Goal: Information Seeking & Learning: Learn about a topic

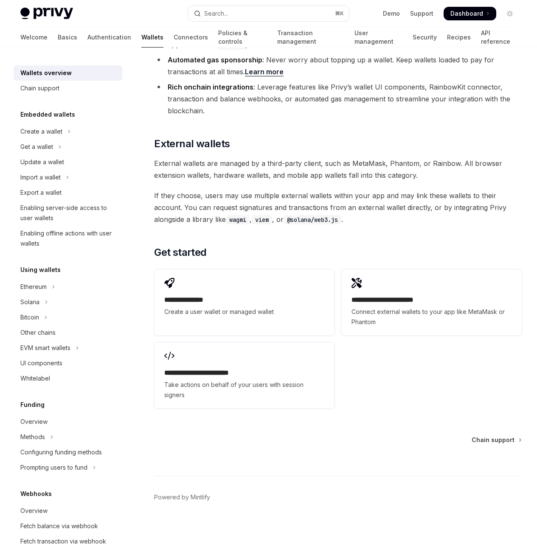
scroll to position [1479, 0]
click at [0, 0] on div "On this page Embedded wallets Common usage User wallets Managed wallets Feature…" at bounding box center [0, 0] width 0 height 0
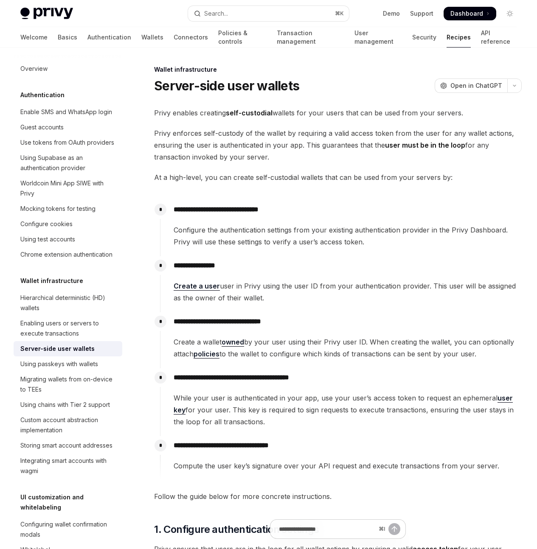
click at [158, 163] on span "Privy enforces self-custody of the wallet by requiring a valid access token fro…" at bounding box center [338, 145] width 368 height 36
click at [158, 119] on span "Privy enables creating self-custodial wallets for your users that can be used f…" at bounding box center [338, 113] width 368 height 12
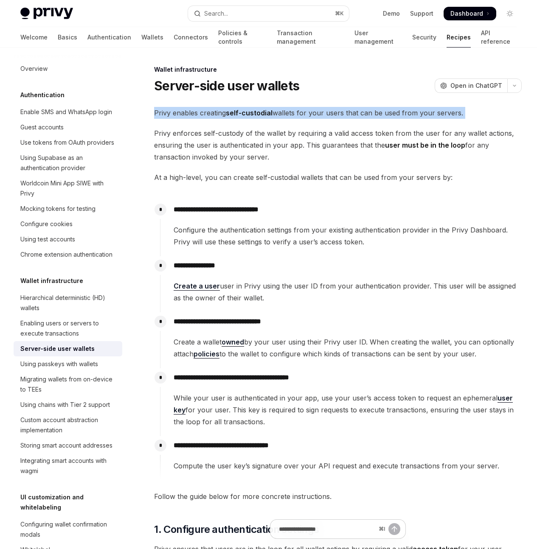
drag, startPoint x: 158, startPoint y: 130, endPoint x: 292, endPoint y: 140, distance: 134.6
click at [292, 119] on span "Privy enables creating self-custodial wallets for your users that can be used f…" at bounding box center [338, 113] width 368 height 12
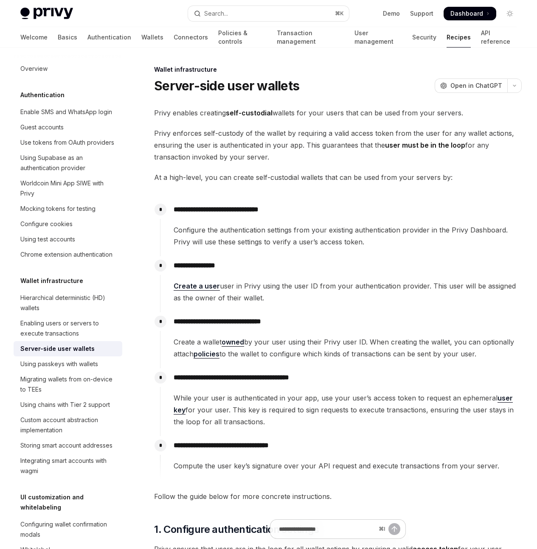
click at [199, 84] on h1 "Server-side user wallets" at bounding box center [226, 85] width 145 height 15
click at [212, 119] on span "Privy enables creating self-custodial wallets for your users that can be used f…" at bounding box center [338, 113] width 368 height 12
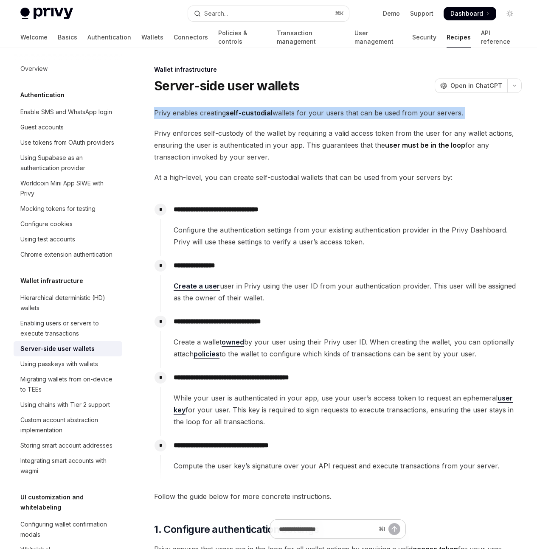
drag, startPoint x: 212, startPoint y: 132, endPoint x: 267, endPoint y: 133, distance: 54.8
click at [214, 119] on span "Privy enables creating self-custodial wallets for your users that can be used f…" at bounding box center [338, 113] width 368 height 12
click at [270, 117] on strong "self-custodial" at bounding box center [249, 113] width 47 height 8
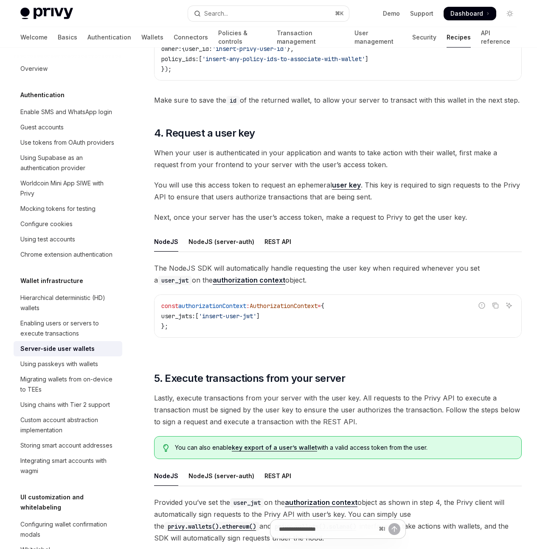
scroll to position [1130, 0]
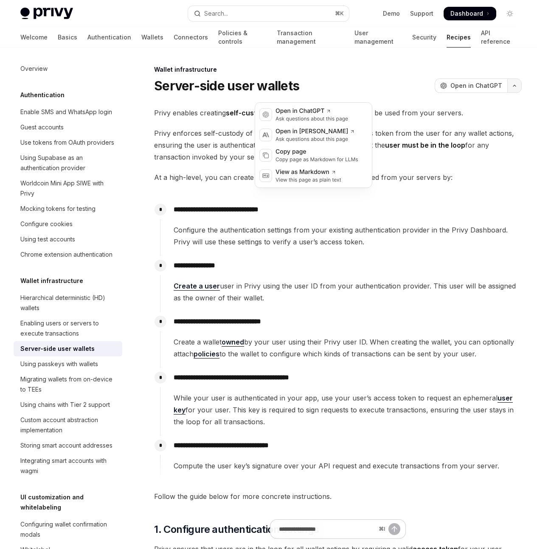
click at [507, 93] on button "button" at bounding box center [514, 86] width 14 height 14
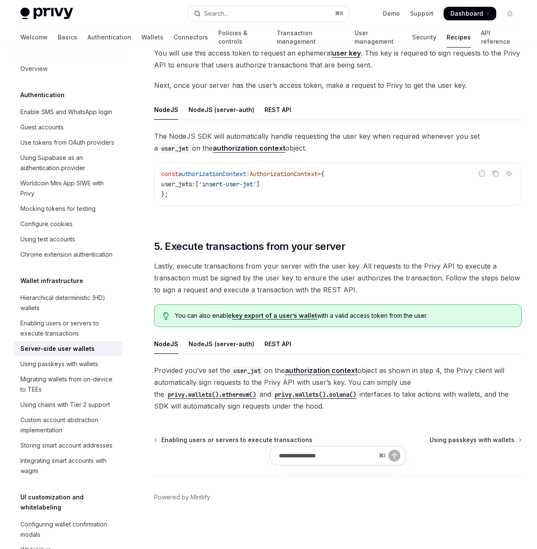
scroll to position [1642, 0]
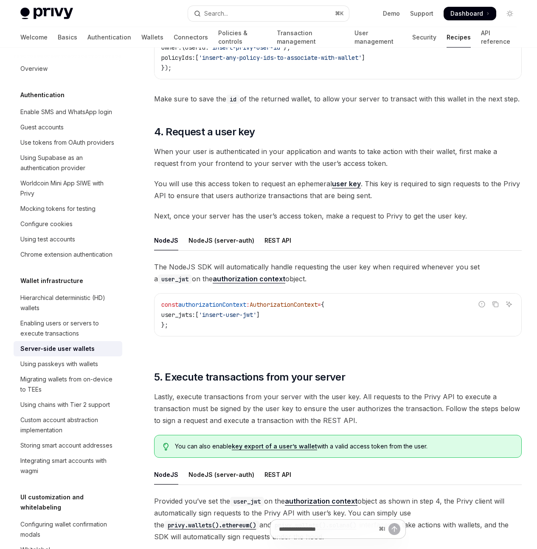
type textarea "*"
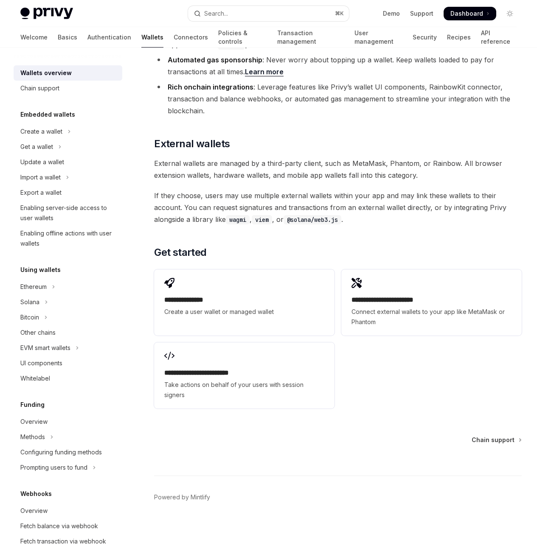
scroll to position [1479, 0]
click at [293, 372] on div "**********" at bounding box center [338, 339] width 368 height 146
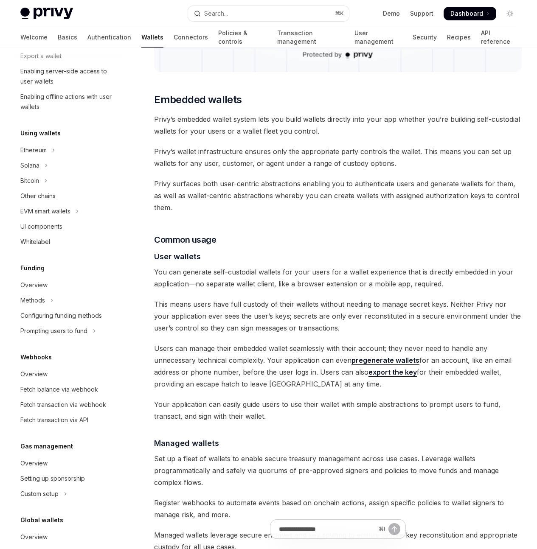
scroll to position [0, 0]
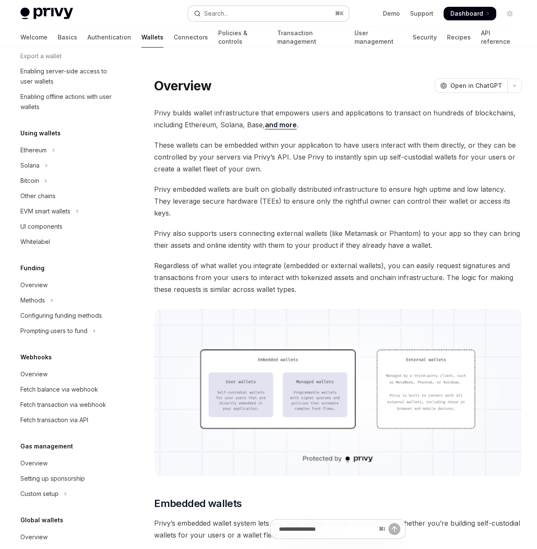
click at [283, 15] on button "Search... ⌘ K" at bounding box center [268, 13] width 161 height 15
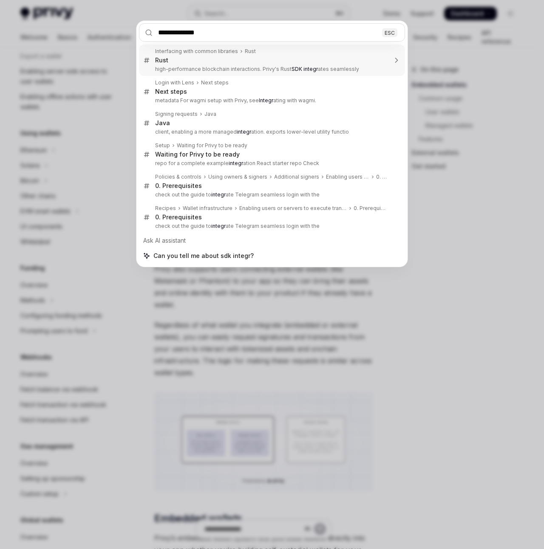
type input "**********"
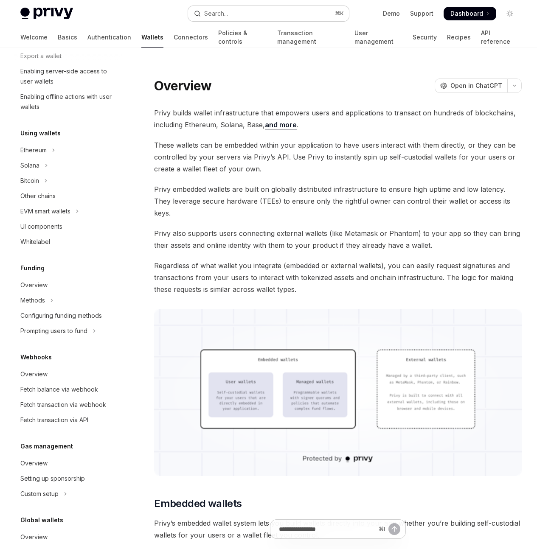
type textarea "*"
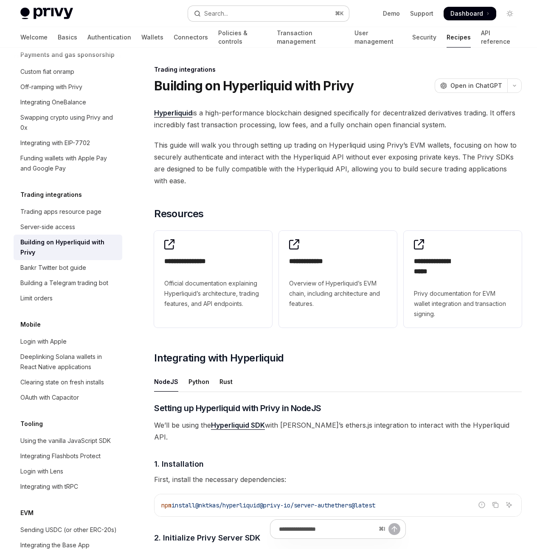
click at [282, 13] on button "Search... ⌘ K" at bounding box center [268, 13] width 161 height 15
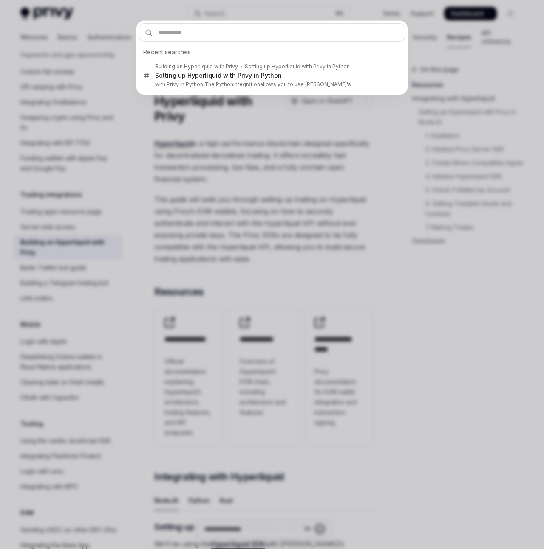
click at [327, 150] on div "Recent searches Building on Hyperliquid with Privy Setting up Hyperliquid with …" at bounding box center [272, 274] width 544 height 549
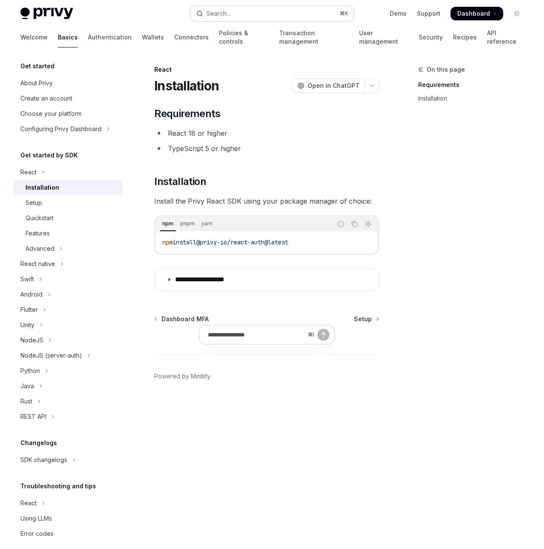
click at [311, 12] on button "Search... ⌘ K" at bounding box center [271, 13] width 163 height 15
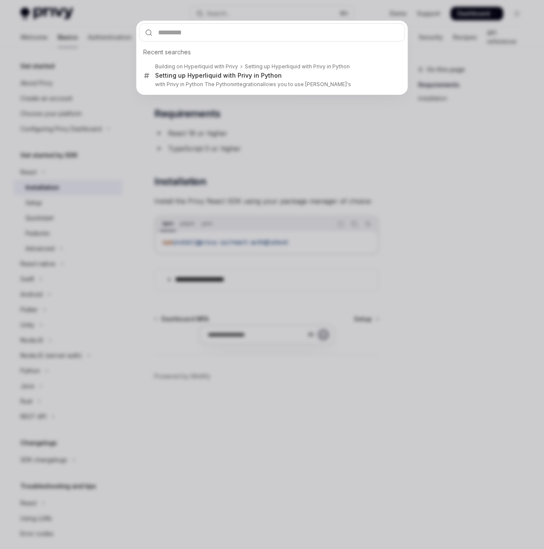
click at [388, 136] on div "Recent searches Building on Hyperliquid with Privy Setting up Hyperliquid with …" at bounding box center [272, 274] width 544 height 549
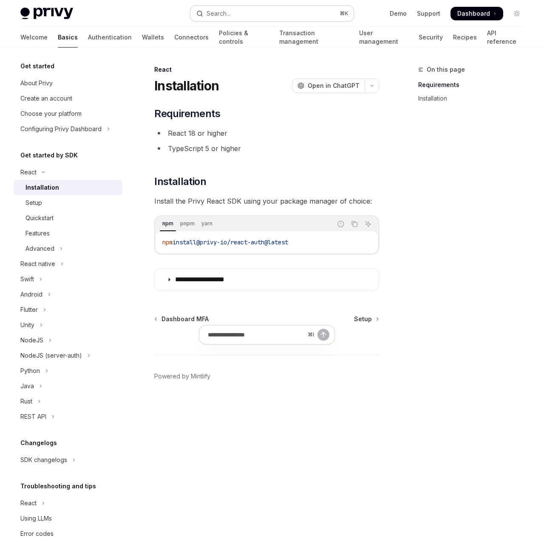
click at [271, 16] on button "Search... ⌘ K" at bounding box center [271, 13] width 163 height 15
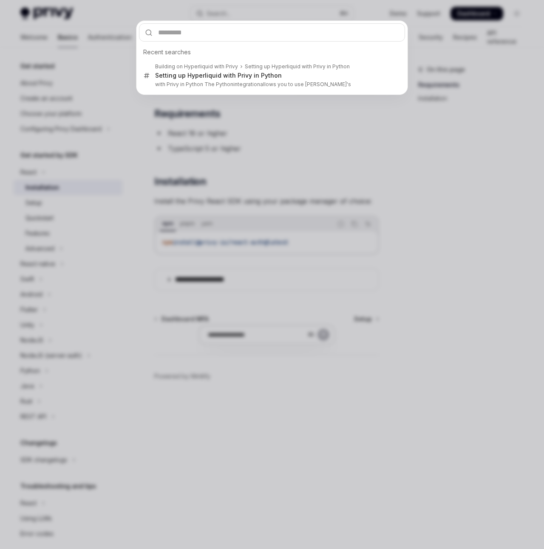
click at [292, 13] on div "Recent searches Building on Hyperliquid with Privy Setting up Hyperliquid with …" at bounding box center [272, 274] width 544 height 549
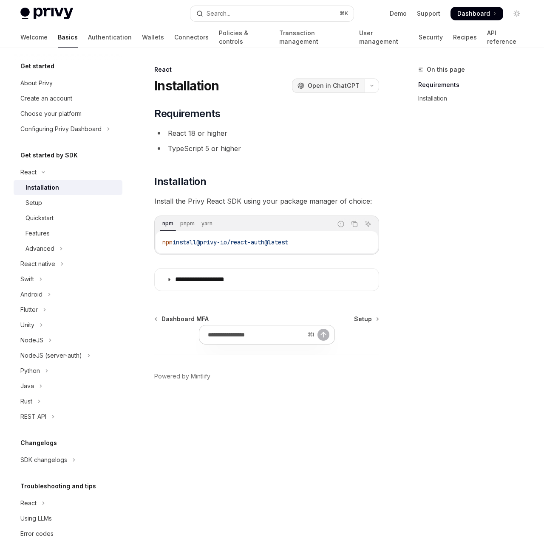
click at [348, 84] on span "Open in ChatGPT" at bounding box center [333, 86] width 52 height 8
click at [403, 13] on link "Demo" at bounding box center [397, 13] width 17 height 8
click at [433, 149] on div "On this page Requirements Installation" at bounding box center [465, 307] width 129 height 485
click at [399, 17] on link "Demo" at bounding box center [397, 13] width 17 height 8
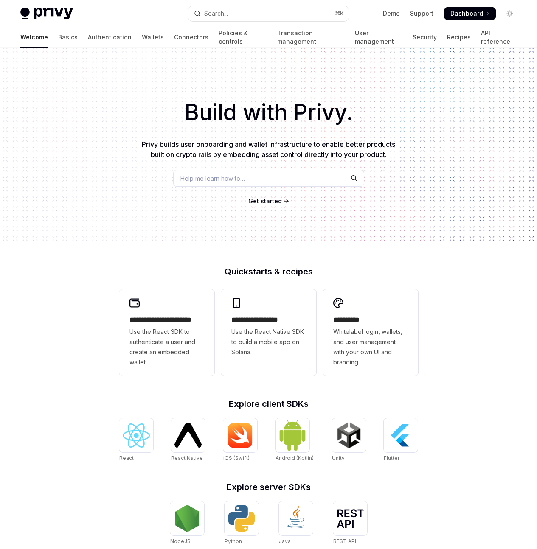
click at [314, 177] on div "Help me learn how to…" at bounding box center [268, 178] width 191 height 17
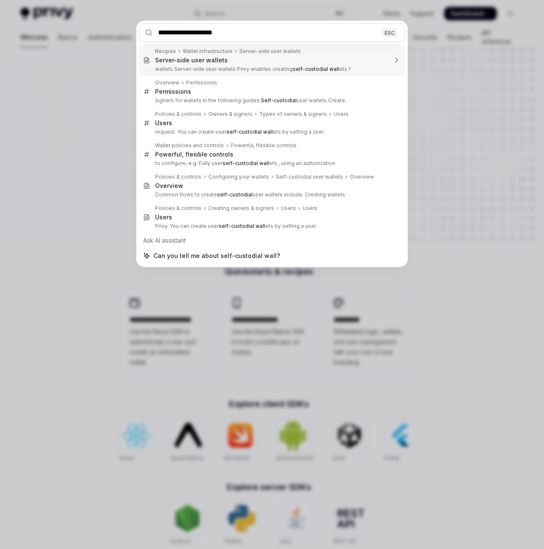
type input "**********"
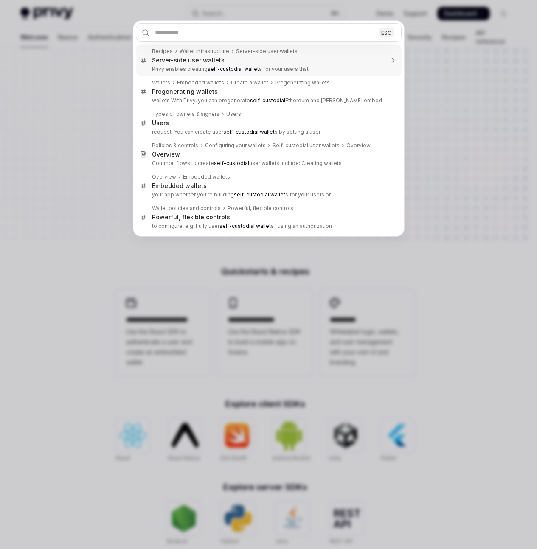
type textarea "*"
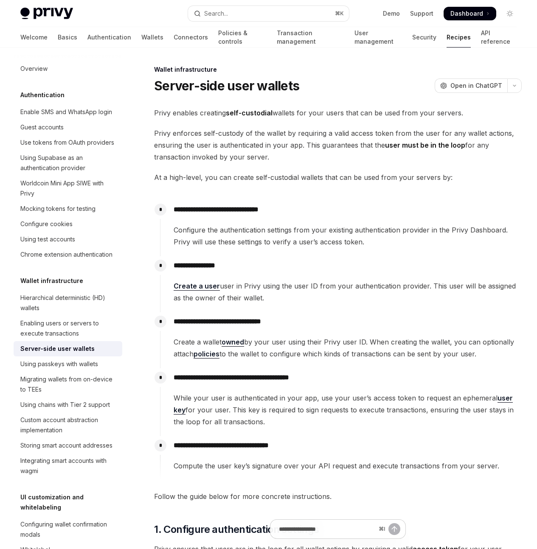
scroll to position [48, 0]
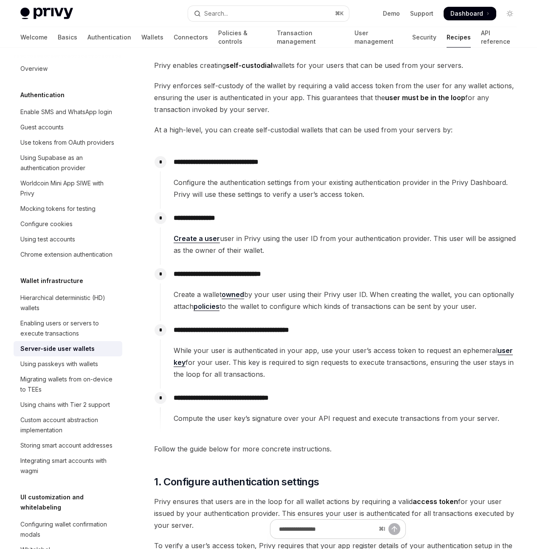
click at [0, 0] on div "On this page 1. Configure authentication settings 2. Create your user 3. Create…" at bounding box center [0, 0] width 0 height 0
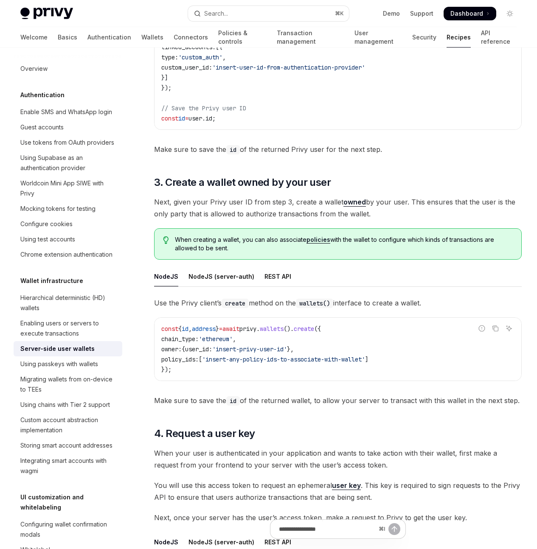
scroll to position [830, 0]
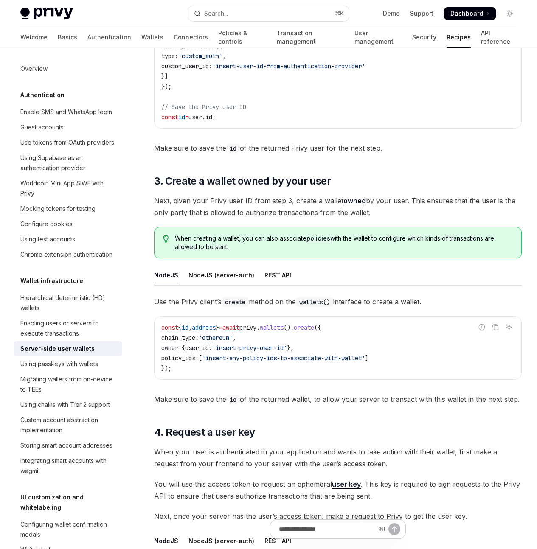
click at [387, 247] on div "**********" at bounding box center [269, 98] width 510 height 1763
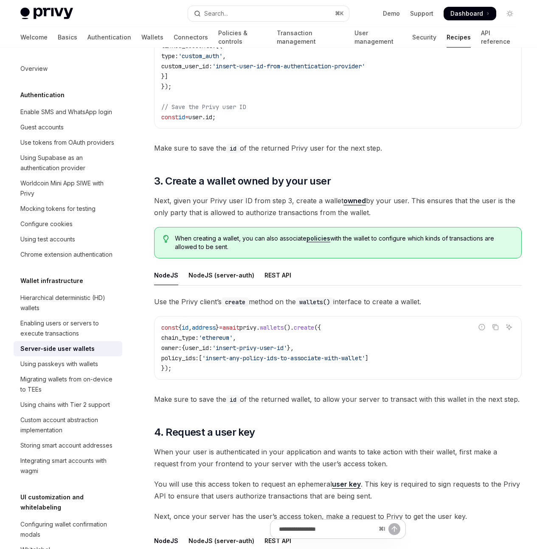
drag, startPoint x: 162, startPoint y: 129, endPoint x: 381, endPoint y: 150, distance: 220.1
click at [381, 150] on div "**********" at bounding box center [269, 98] width 510 height 1763
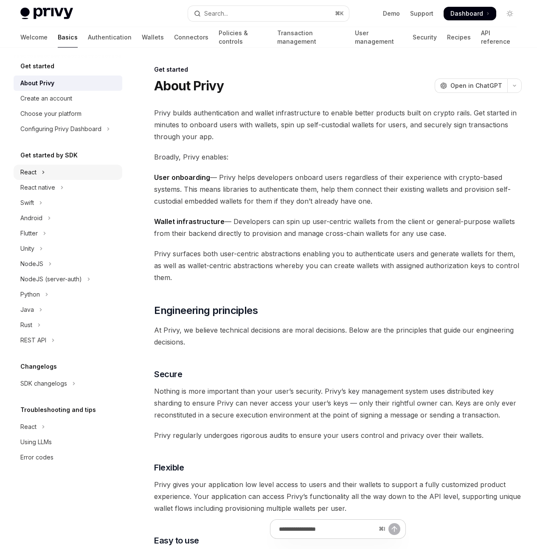
click at [29, 170] on div "React" at bounding box center [28, 172] width 16 height 10
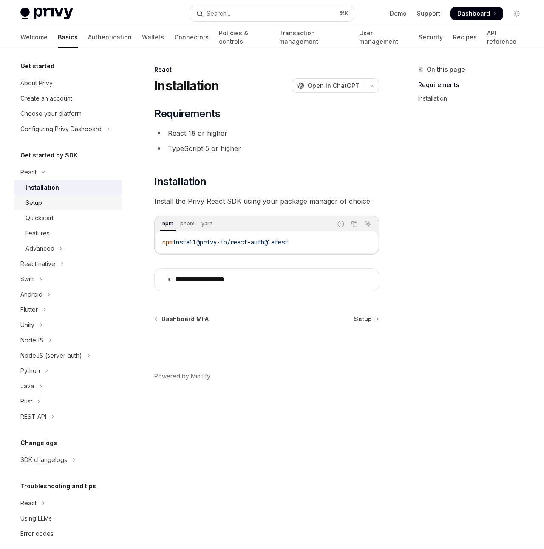
click at [43, 201] on div "Setup" at bounding box center [71, 203] width 92 height 10
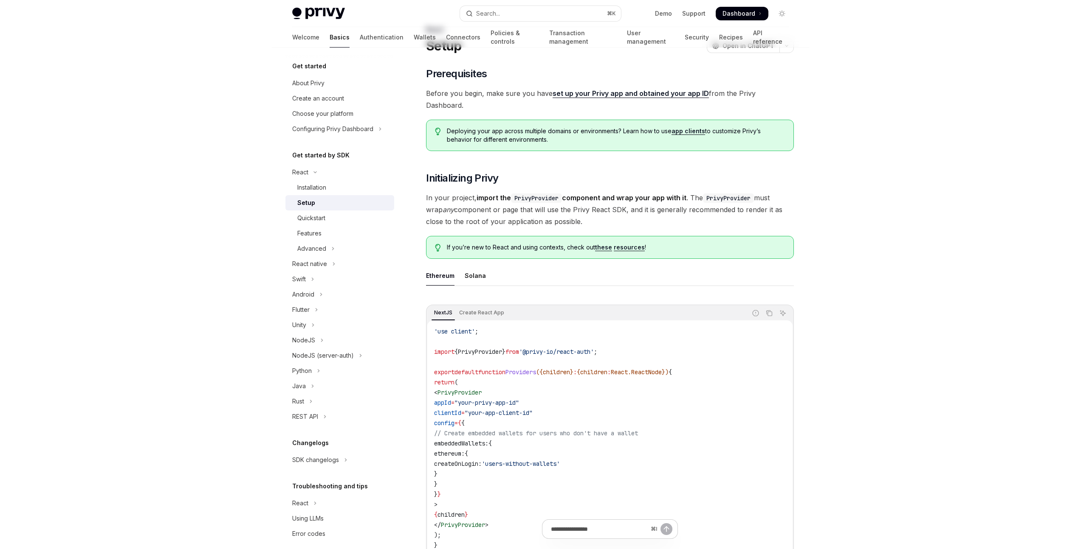
scroll to position [48, 0]
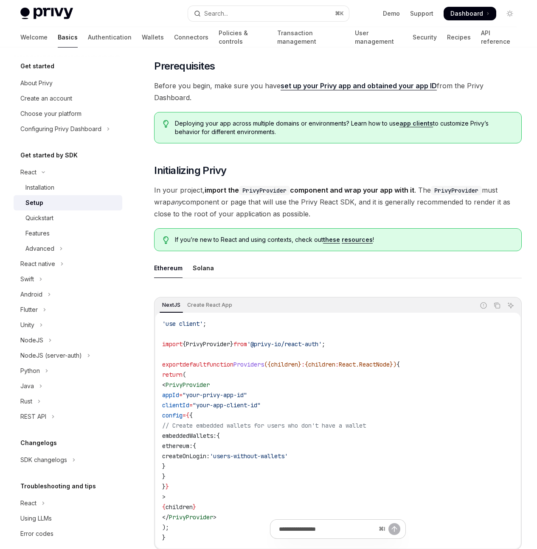
click at [0, 0] on div "On this page Prerequisites Initializing Privy Configuration Waiting for Privy t…" at bounding box center [0, 0] width 0 height 0
type textarea "*"
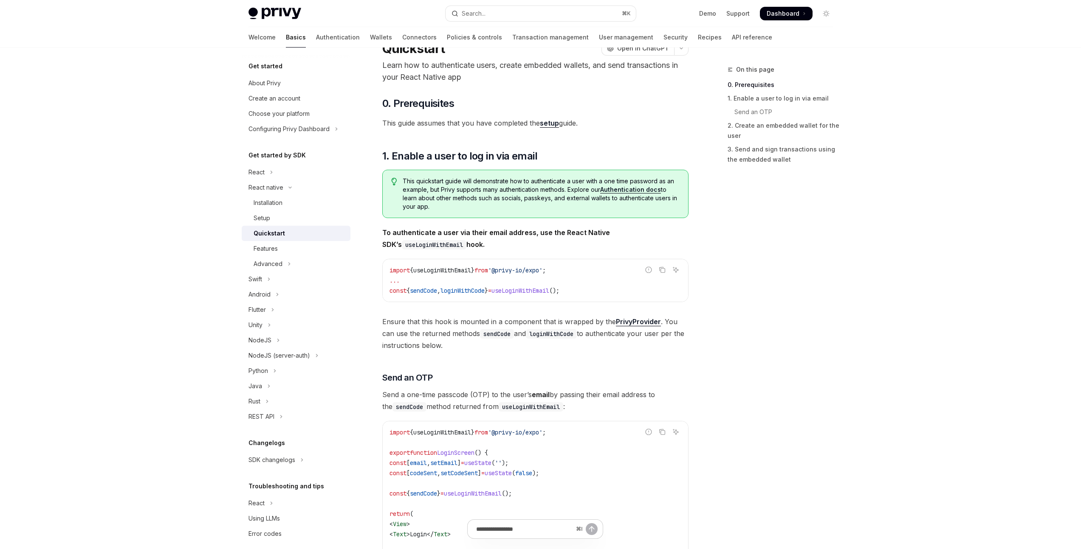
scroll to position [63, 0]
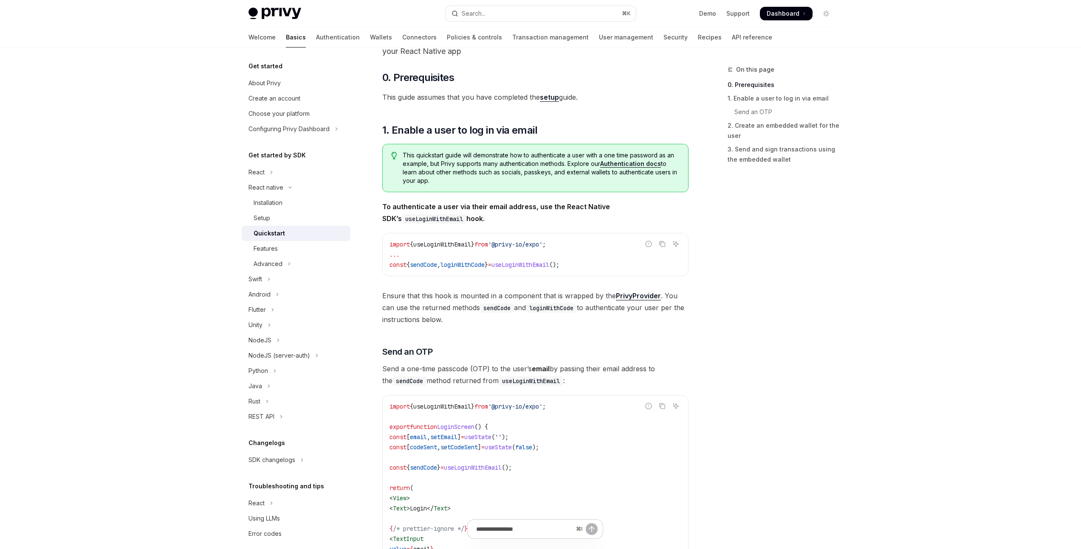
click at [455, 155] on span "This quickstart guide will demonstrate how to authenticate a user with a one ti…" at bounding box center [541, 168] width 276 height 34
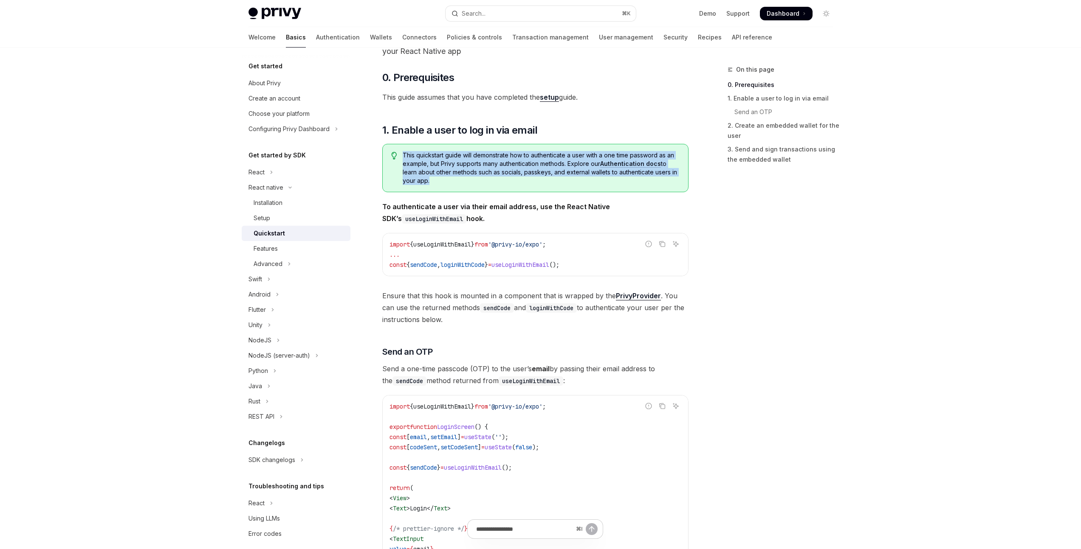
click at [455, 155] on span "This quickstart guide will demonstrate how to authenticate a user with a one ti…" at bounding box center [541, 168] width 276 height 34
click at [441, 162] on span "This quickstart guide will demonstrate how to authenticate a user with a one ti…" at bounding box center [541, 168] width 276 height 34
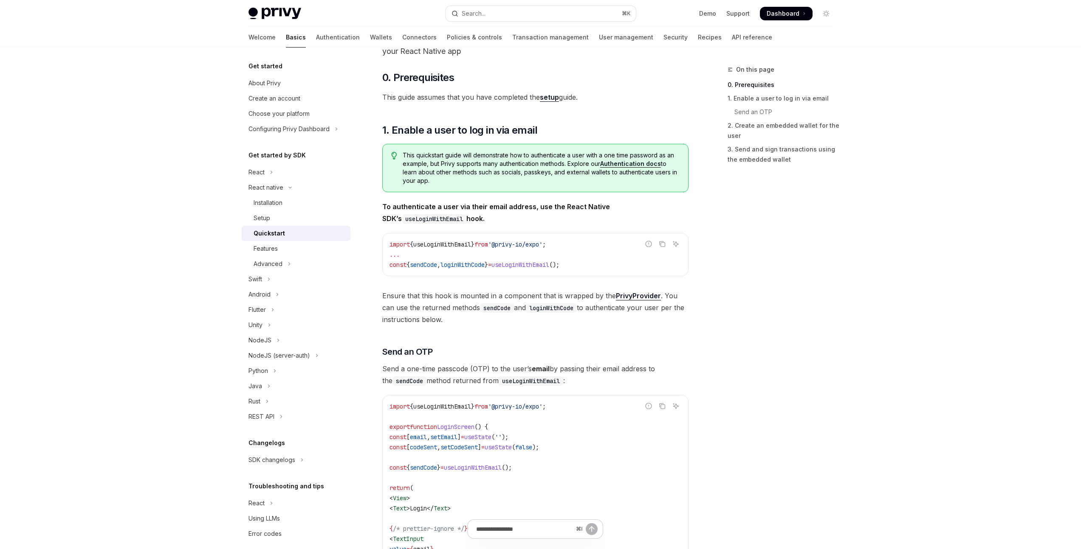
click at [434, 165] on span "This quickstart guide will demonstrate how to authenticate a user with a one ti…" at bounding box center [541, 168] width 276 height 34
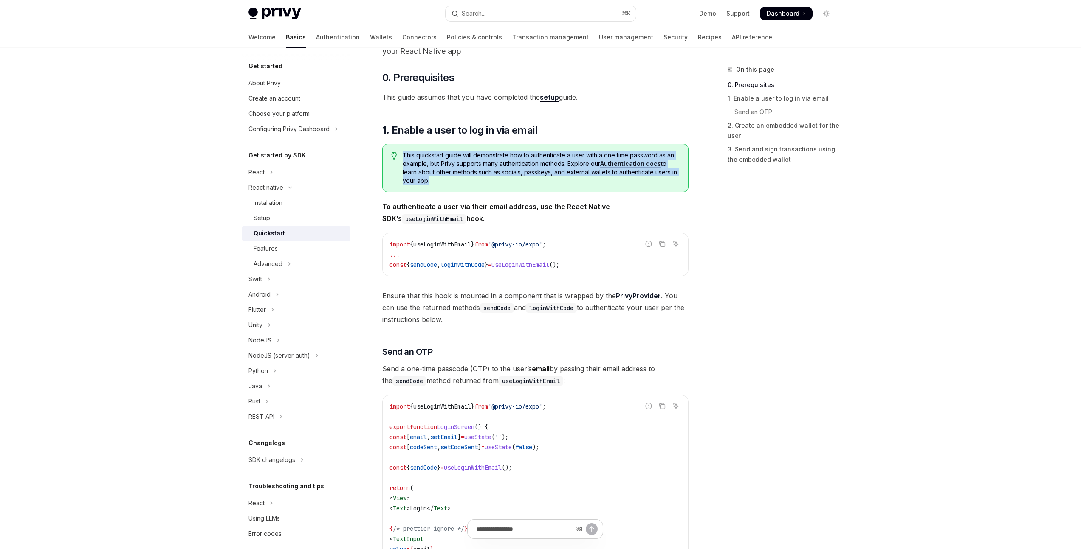
click at [434, 165] on span "This quickstart guide will demonstrate how to authenticate a user with a one ti…" at bounding box center [541, 168] width 276 height 34
click at [473, 163] on span "This quickstart guide will demonstrate how to authenticate a user with a one ti…" at bounding box center [541, 168] width 276 height 34
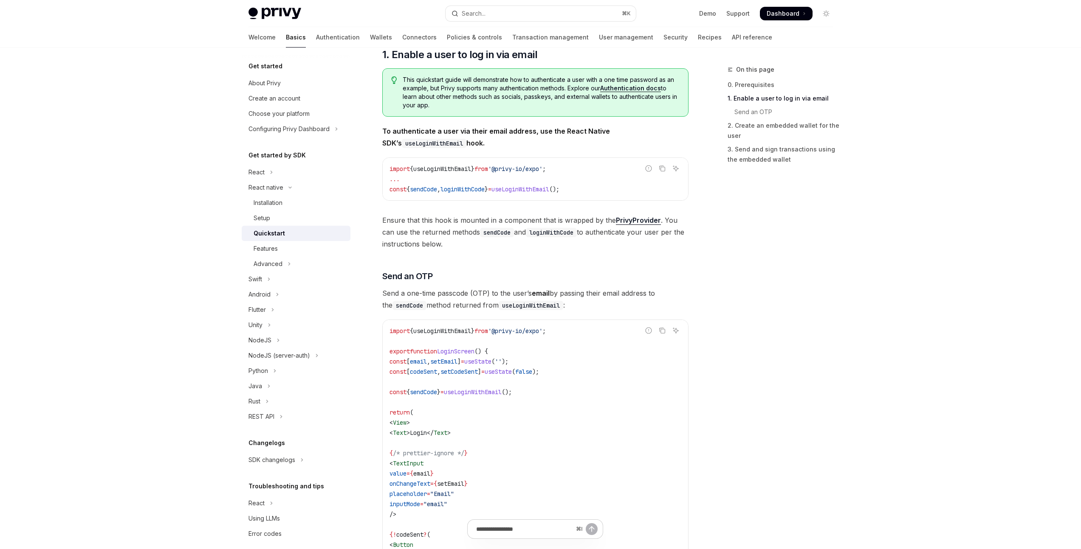
scroll to position [141, 0]
click at [528, 163] on span "'@privy-io/expo'" at bounding box center [515, 167] width 54 height 8
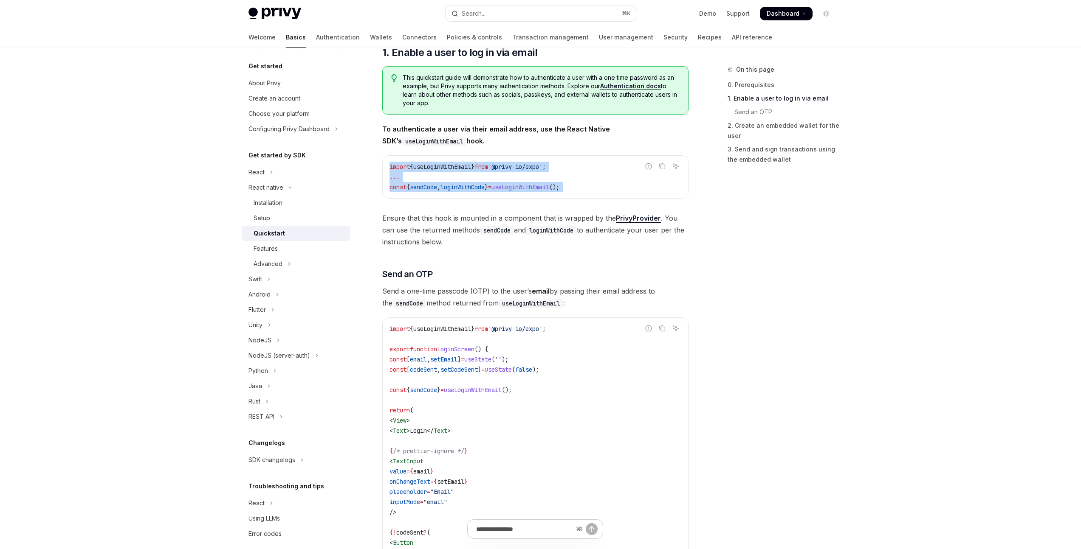
drag, startPoint x: 528, startPoint y: 163, endPoint x: 586, endPoint y: 185, distance: 62.1
click at [586, 185] on code "import { useLoginWithEmail } from '@privy-io/expo' ; ... const { sendCode , log…" at bounding box center [535, 177] width 292 height 31
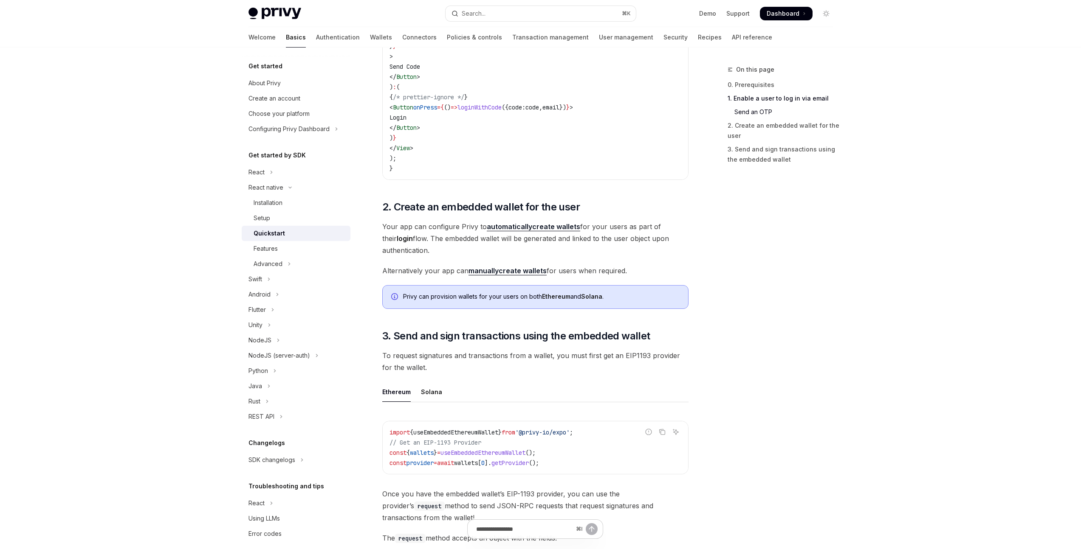
scroll to position [731, 0]
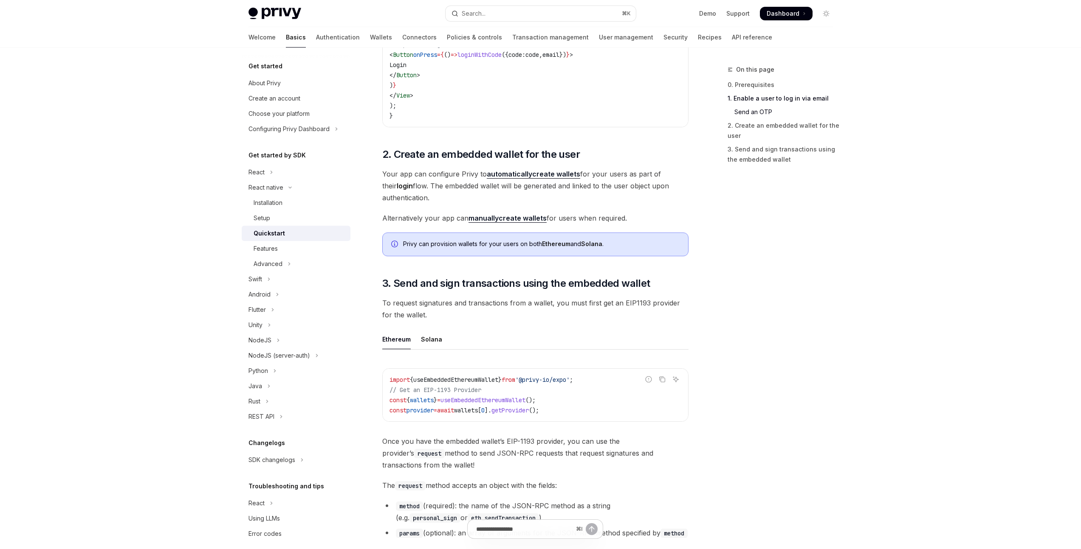
click at [388, 175] on span "Your app can configure Privy to automatically create wallets for your users as …" at bounding box center [535, 186] width 306 height 36
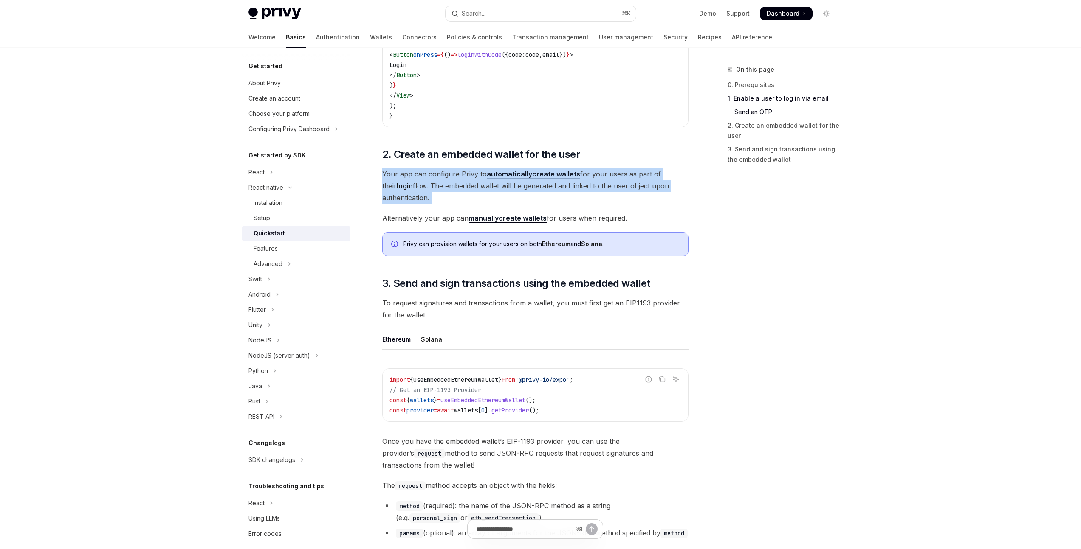
drag, startPoint x: 388, startPoint y: 175, endPoint x: 620, endPoint y: 195, distance: 233.6
click at [620, 195] on span "Your app can configure Privy to automatically create wallets for your users as …" at bounding box center [535, 186] width 306 height 36
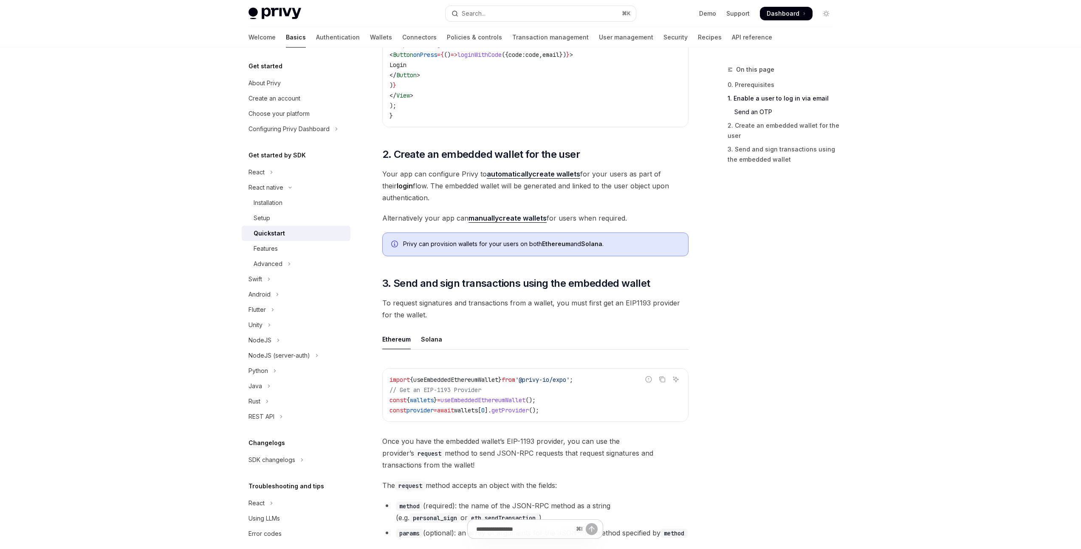
click at [620, 195] on span "Your app can configure Privy to automatically create wallets for your users as …" at bounding box center [535, 186] width 306 height 36
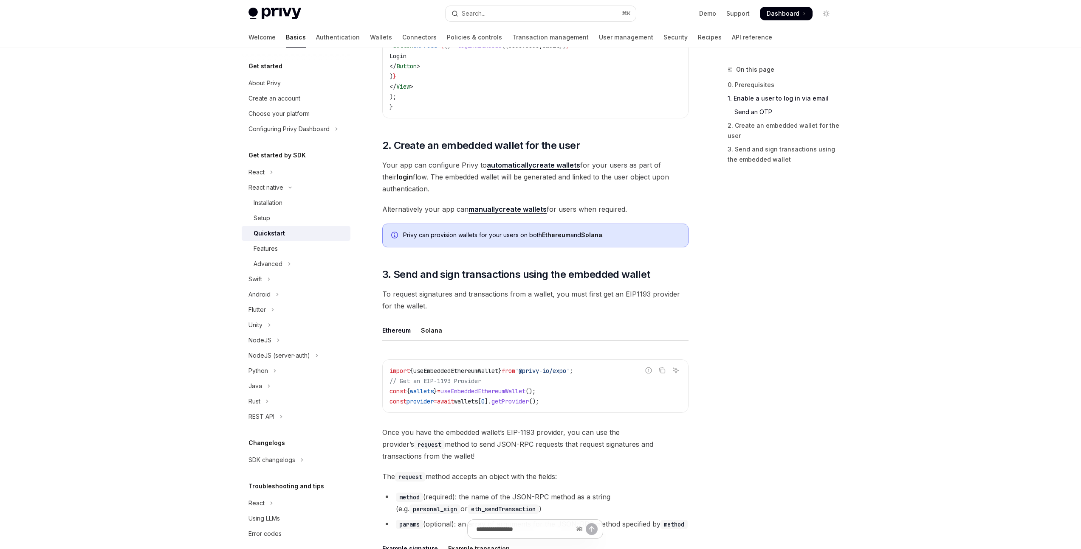
scroll to position [758, 0]
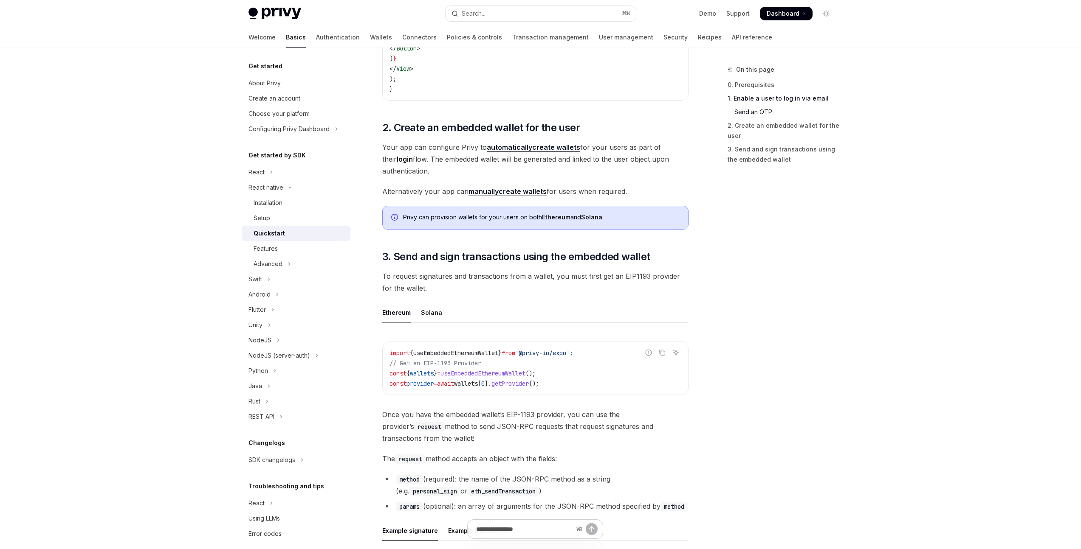
click at [434, 192] on span "Alternatively your app can manually create wallets for users when required." at bounding box center [535, 192] width 306 height 12
click at [616, 191] on span "Alternatively your app can manually create wallets for users when required." at bounding box center [535, 192] width 306 height 12
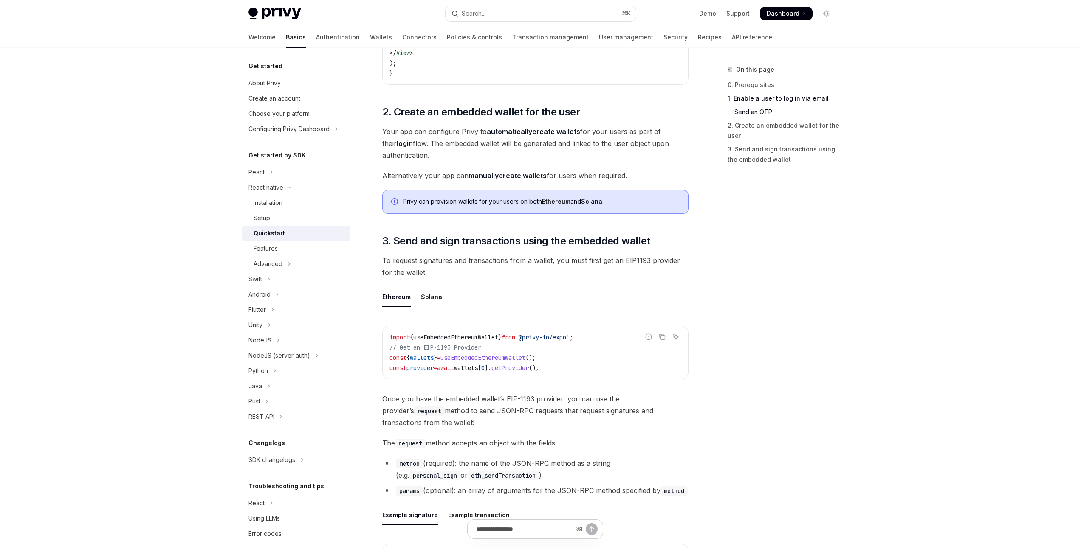
scroll to position [785, 0]
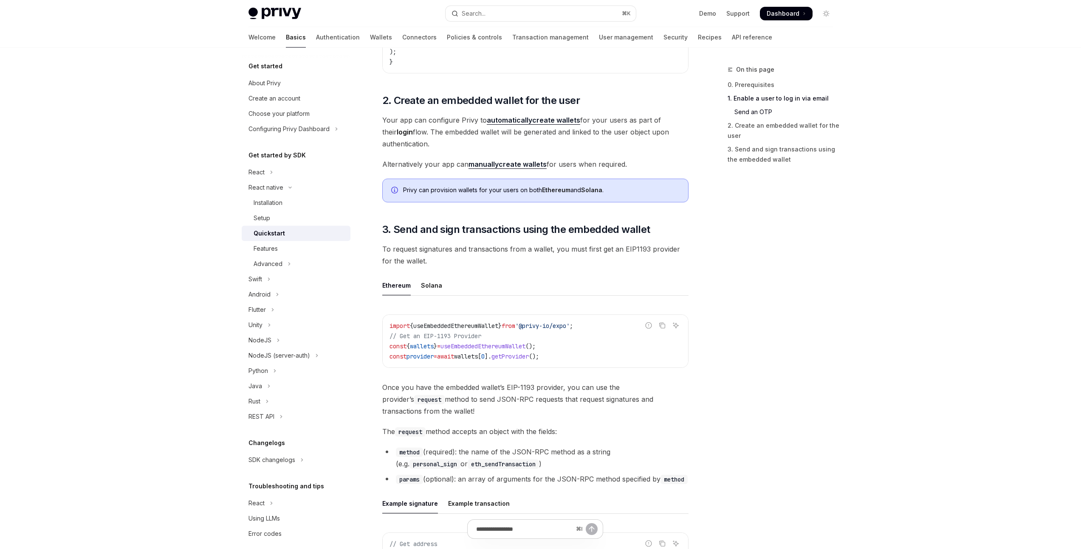
click at [524, 190] on div "Privy can provision wallets for your users on both Ethereum and Solana ." at bounding box center [541, 190] width 276 height 9
click at [580, 195] on div "Privy can provision wallets for your users on both Ethereum and Solana ." at bounding box center [535, 191] width 306 height 24
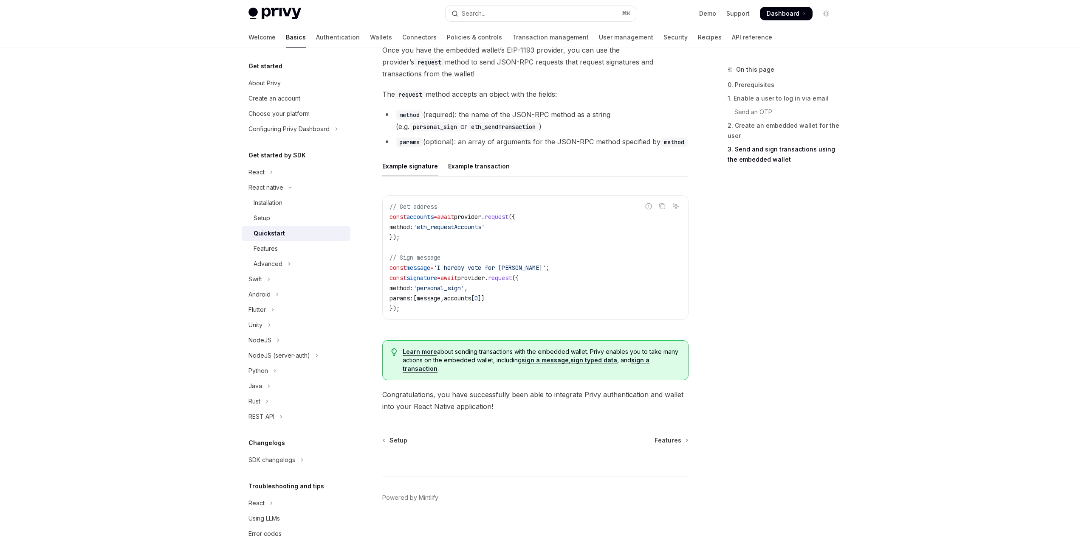
scroll to position [1123, 0]
click at [490, 352] on span "Learn more about sending transactions with the embedded wallet. Privy enables y…" at bounding box center [541, 359] width 276 height 25
click at [519, 352] on span "Learn more about sending transactions with the embedded wallet. Privy enables y…" at bounding box center [541, 359] width 276 height 25
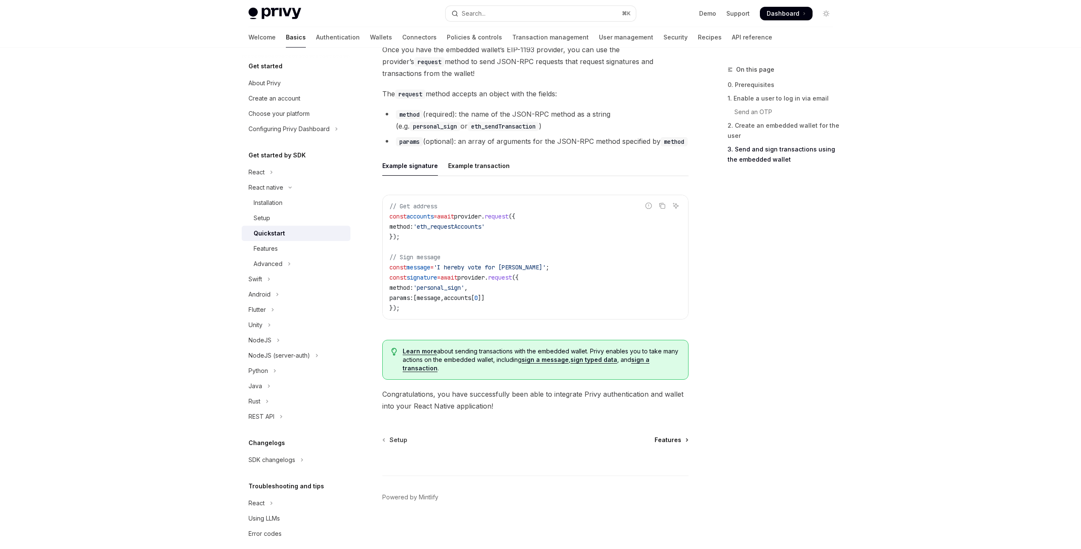
click at [673, 439] on span "Features" at bounding box center [667, 440] width 27 height 8
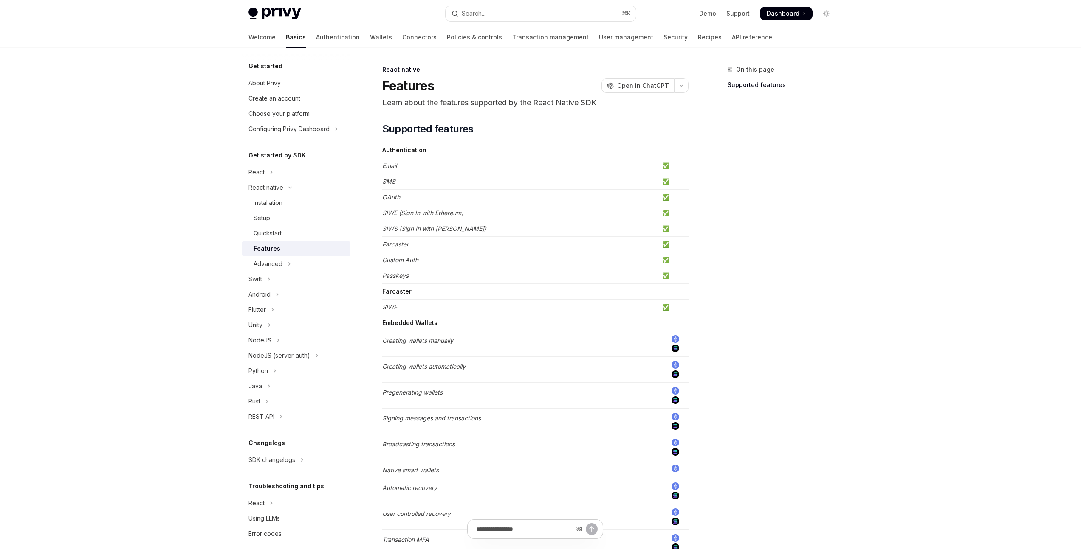
scroll to position [2, 0]
click at [665, 307] on td "✅" at bounding box center [674, 306] width 30 height 16
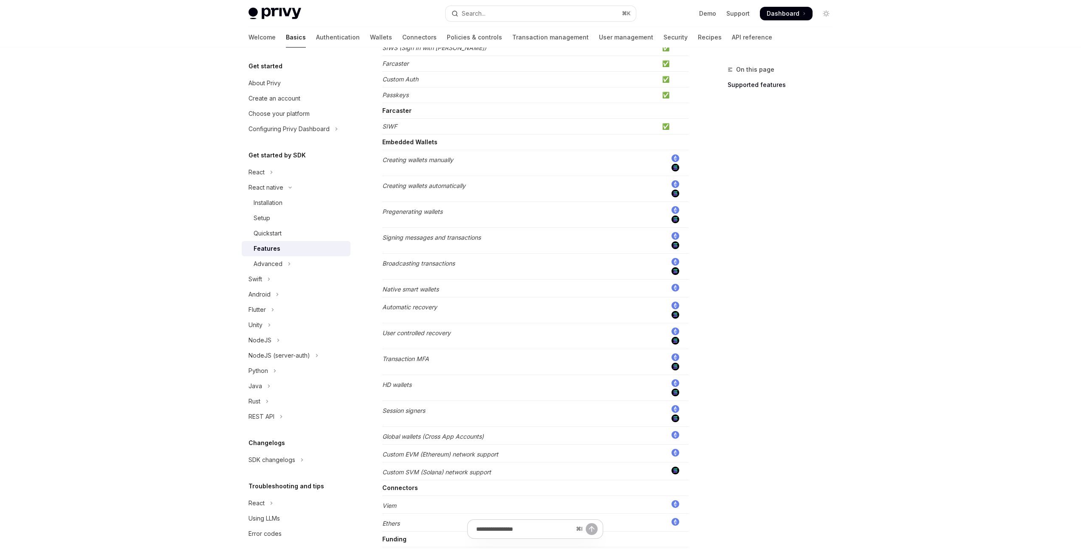
scroll to position [185, 0]
click at [676, 231] on img at bounding box center [675, 232] width 8 height 8
click at [678, 242] on img at bounding box center [675, 242] width 8 height 8
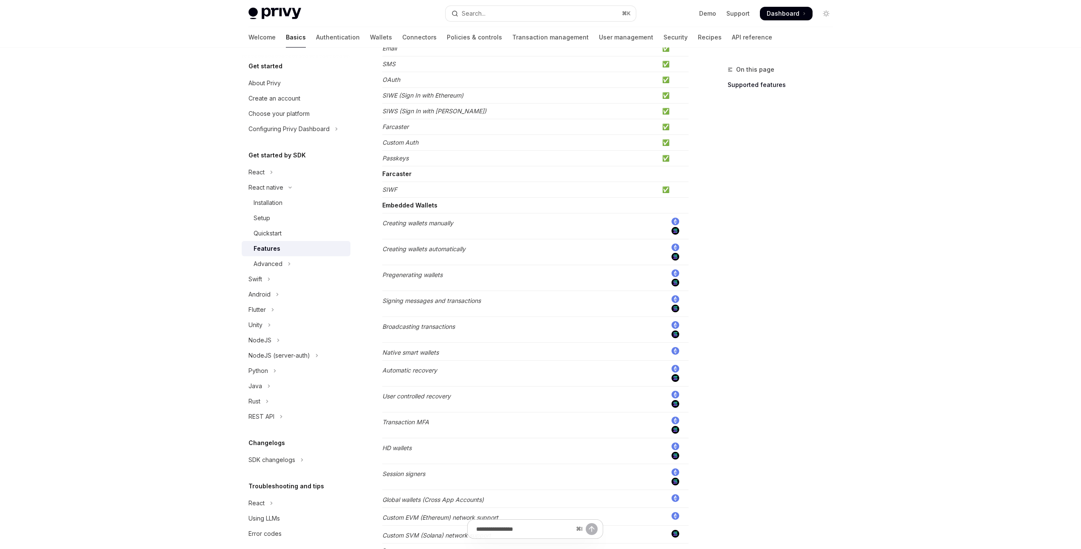
scroll to position [115, 0]
click at [385, 208] on strong "Embedded Wallets" at bounding box center [409, 207] width 55 height 7
drag, startPoint x: 385, startPoint y: 208, endPoint x: 469, endPoint y: 228, distance: 86.4
click at [469, 228] on tbody "Authentication Email ✅ SMS ✅ OAuth ✅ SIWE (Sign In with Ethereum) ✅ SIWS (Sign …" at bounding box center [535, 346] width 306 height 638
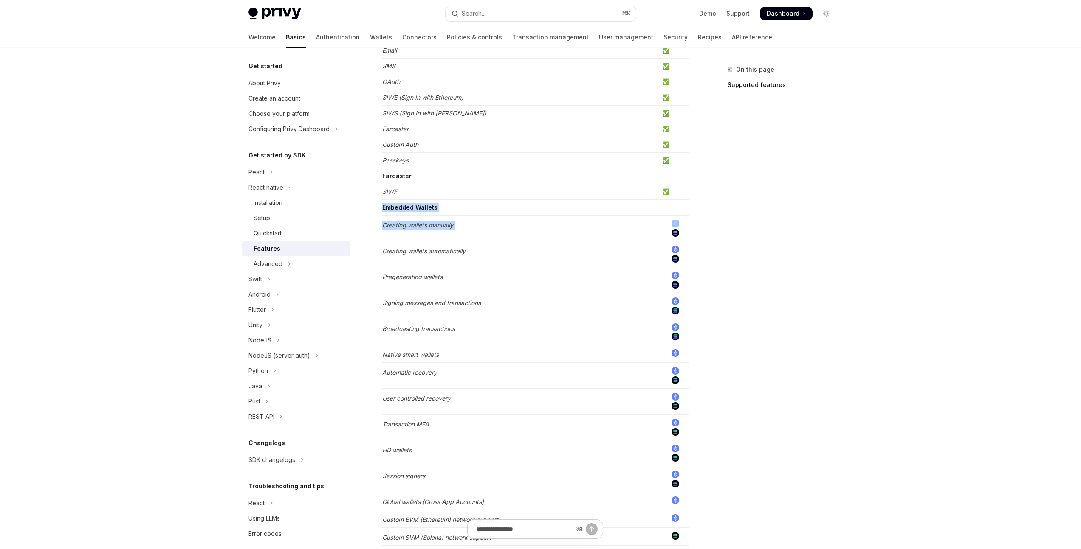
click at [469, 228] on td "Creating wallets manually" at bounding box center [520, 229] width 276 height 26
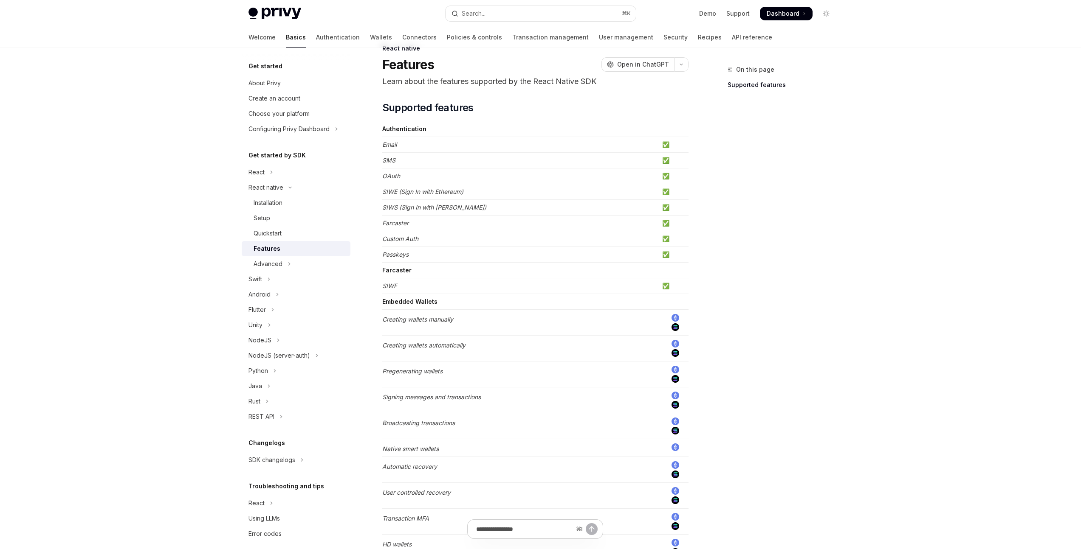
scroll to position [33, 0]
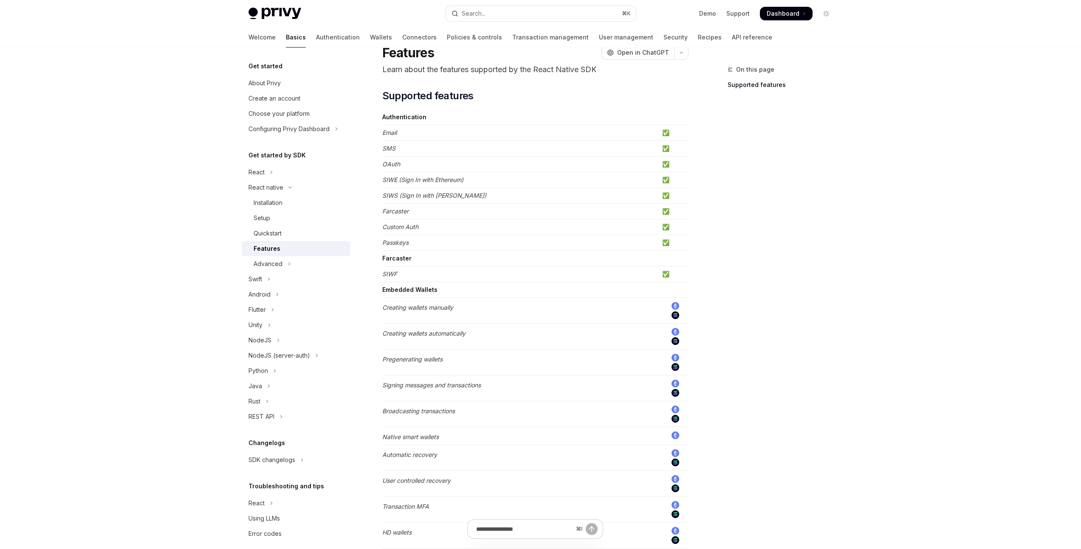
click at [675, 307] on img at bounding box center [675, 306] width 8 height 8
click at [676, 316] on img at bounding box center [675, 316] width 8 height 8
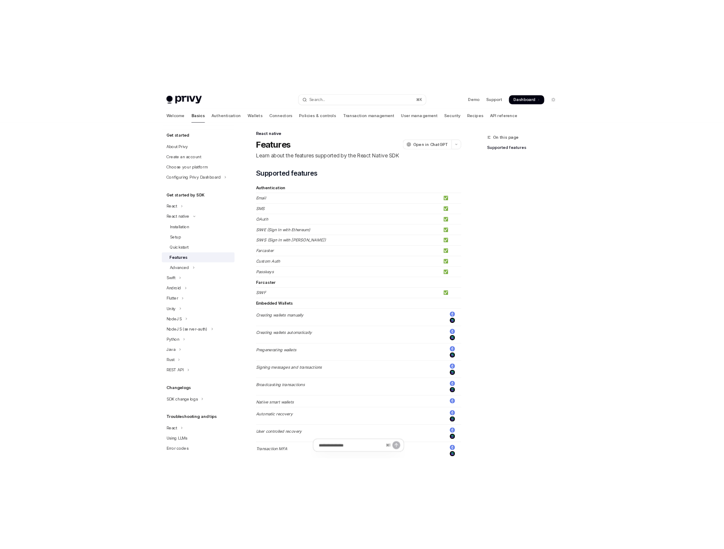
scroll to position [0, 0]
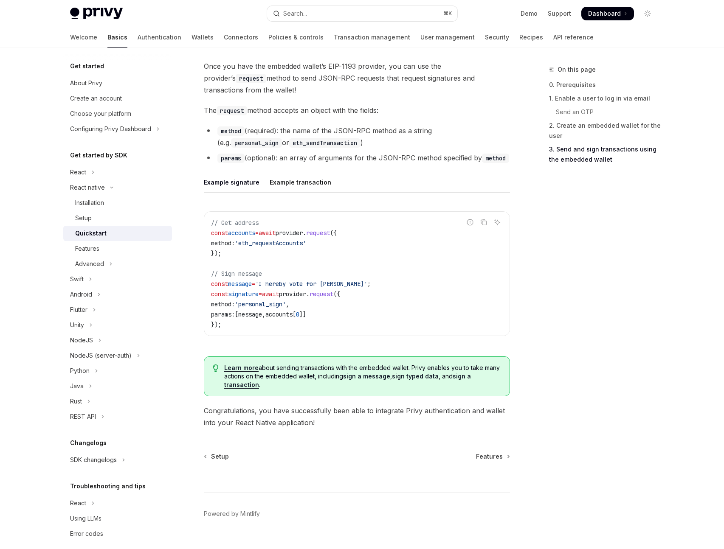
scroll to position [1123, 0]
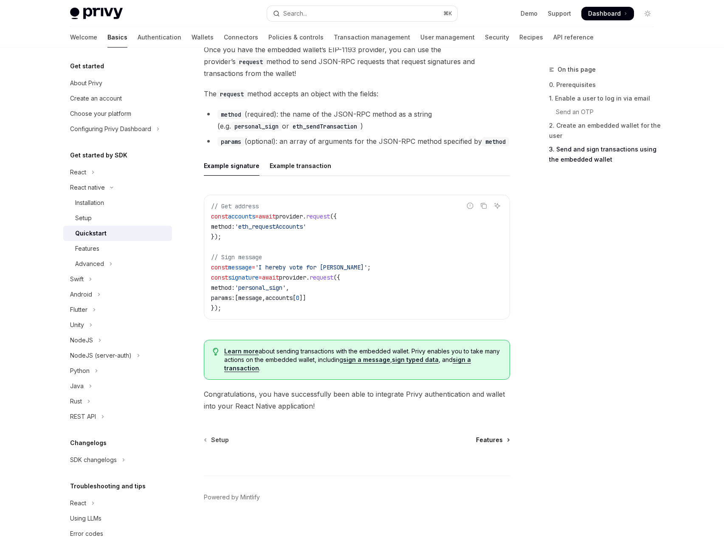
click at [502, 439] on span "Features" at bounding box center [489, 440] width 27 height 8
type textarea "*"
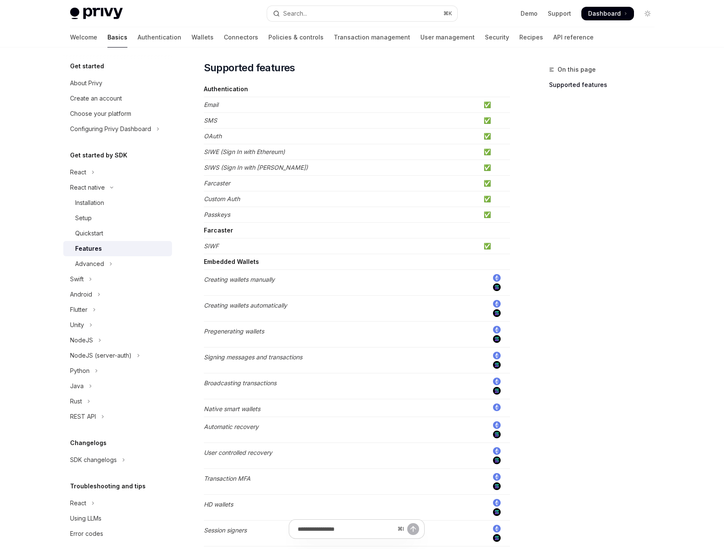
scroll to position [58, 0]
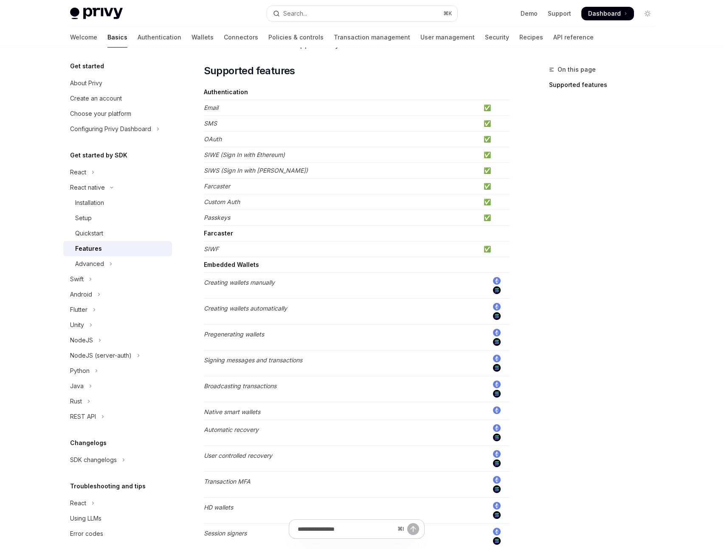
click at [497, 281] on img at bounding box center [497, 281] width 8 height 8
click at [214, 284] on em "Creating wallets manually" at bounding box center [239, 282] width 71 height 7
drag, startPoint x: 214, startPoint y: 284, endPoint x: 287, endPoint y: 282, distance: 73.5
click at [287, 282] on td "Creating wallets manually" at bounding box center [342, 286] width 276 height 26
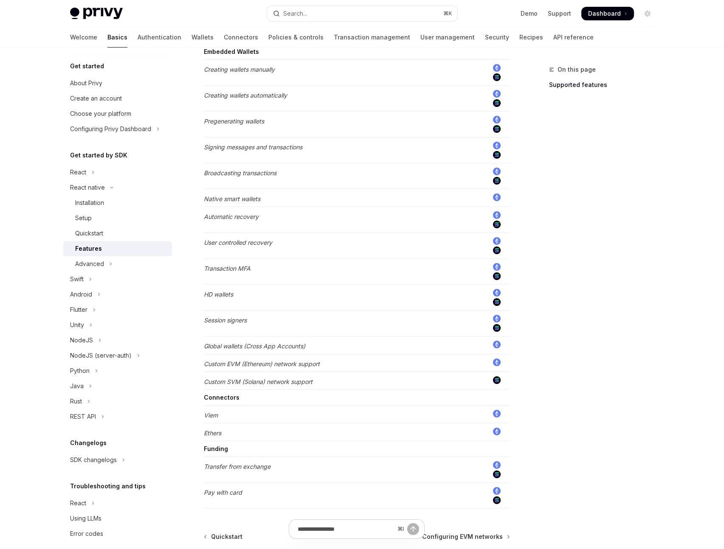
scroll to position [16, 0]
